Goal: Information Seeking & Learning: Learn about a topic

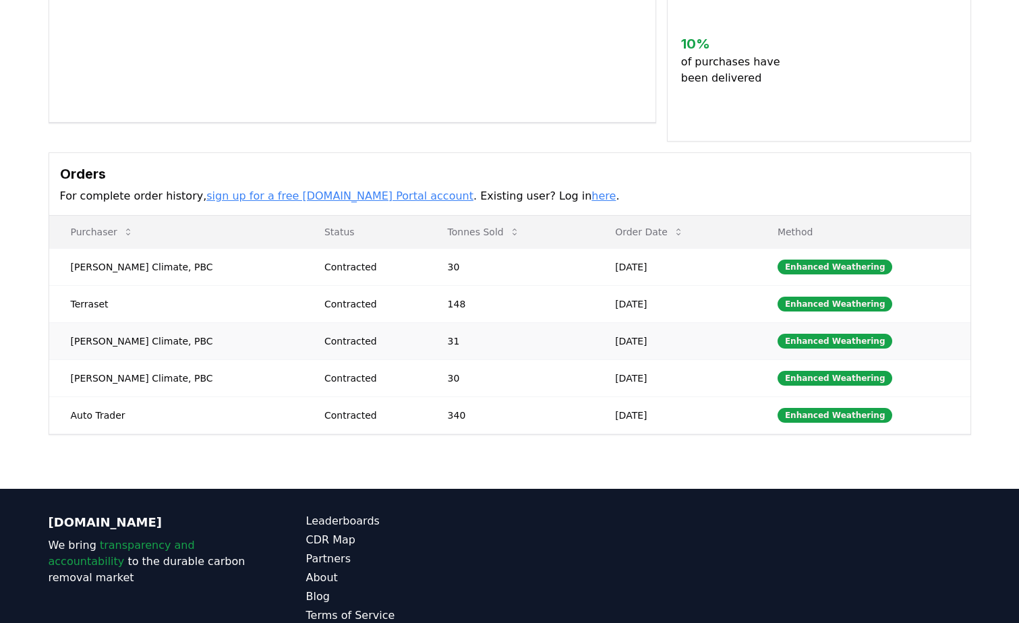
scroll to position [270, 0]
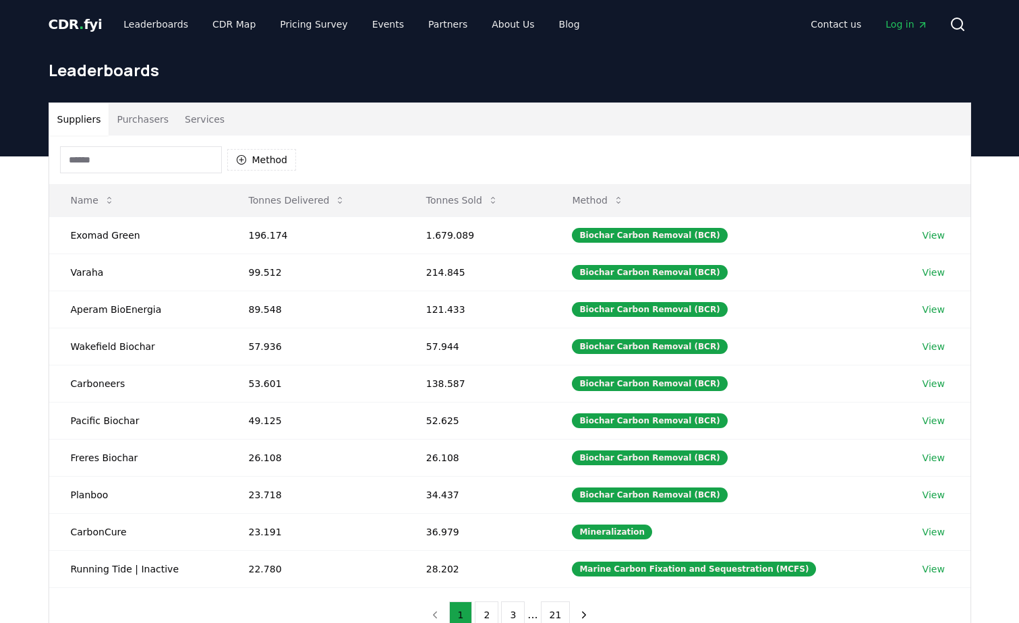
scroll to position [270, 0]
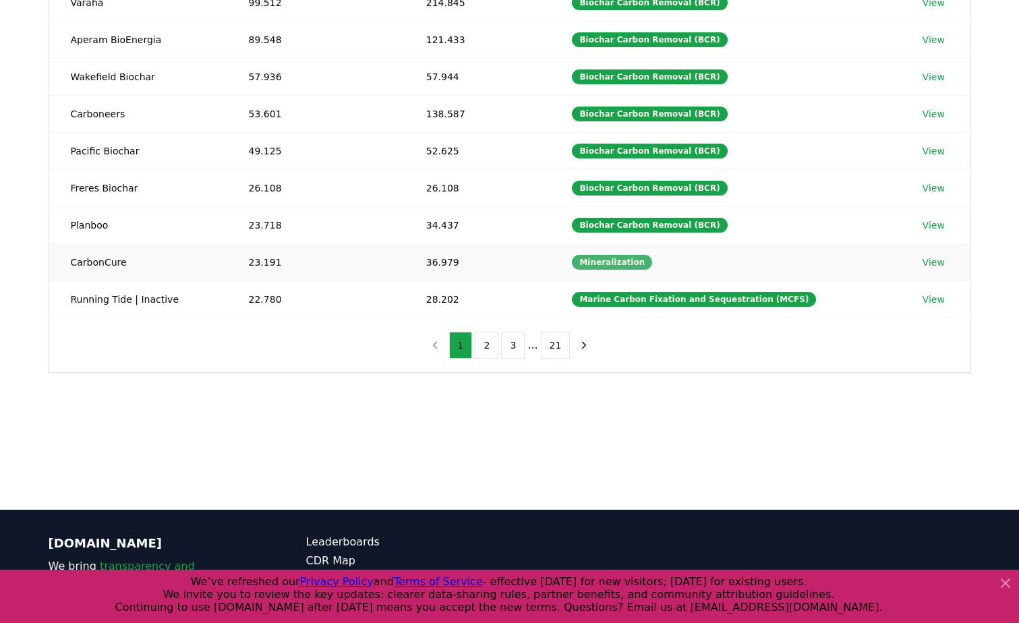
click at [622, 260] on div "Mineralization" at bounding box center [612, 262] width 80 height 15
click at [938, 262] on link "View" at bounding box center [933, 261] width 22 height 13
